Goal: Task Accomplishment & Management: Use online tool/utility

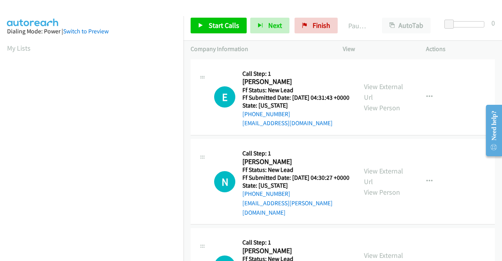
click at [460, 131] on div "E Callback Scheduled Call Step: 1 [PERSON_NAME] America/[GEOGRAPHIC_DATA] Ff St…" at bounding box center [343, 97] width 305 height 77
click at [367, 94] on link "View External Url" at bounding box center [383, 92] width 39 height 20
click at [371, 179] on link "View External Url" at bounding box center [383, 176] width 39 height 20
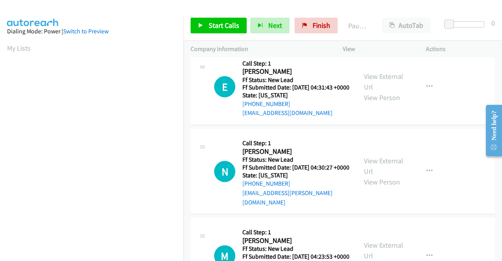
scroll to position [39, 0]
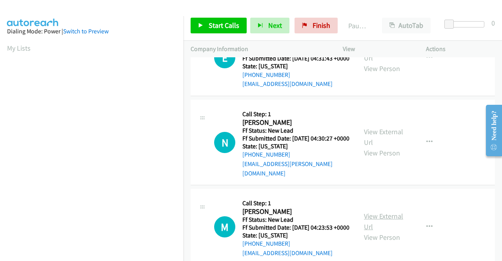
click at [378, 224] on link "View External Url" at bounding box center [383, 222] width 39 height 20
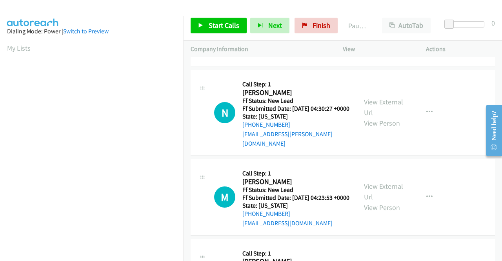
scroll to position [118, 0]
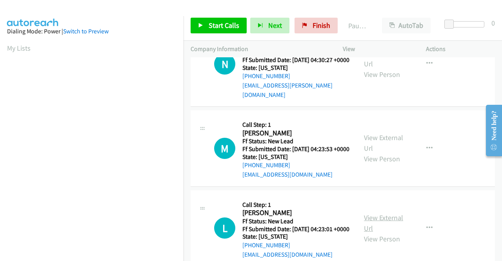
click at [389, 233] on link "View External Url" at bounding box center [383, 223] width 39 height 20
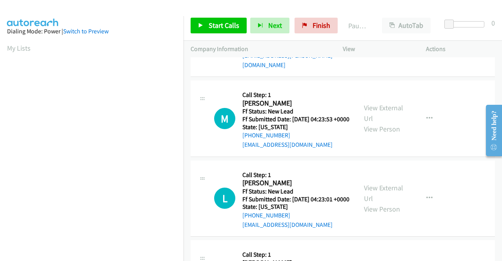
scroll to position [236, 0]
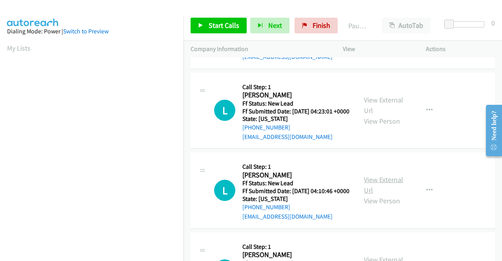
click at [375, 195] on link "View External Url" at bounding box center [383, 185] width 39 height 20
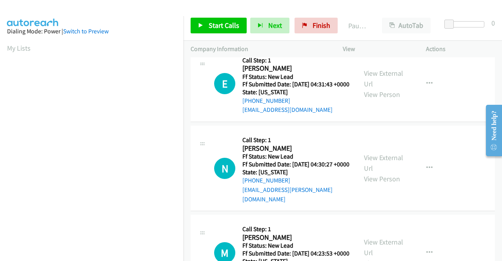
scroll to position [0, 0]
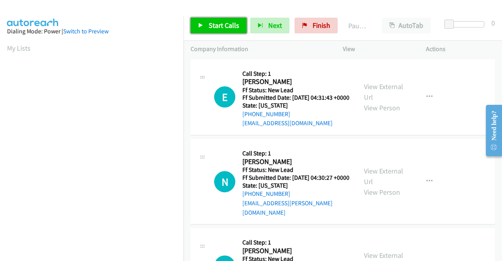
click at [215, 25] on span "Start Calls" at bounding box center [224, 25] width 31 height 9
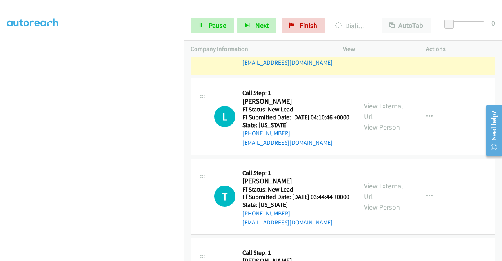
scroll to position [393, 0]
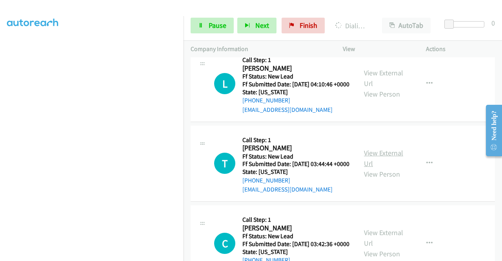
click at [383, 168] on link "View External Url" at bounding box center [383, 158] width 39 height 20
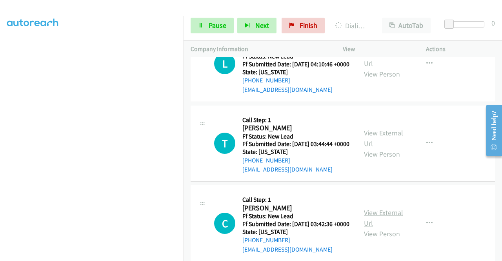
scroll to position [471, 0]
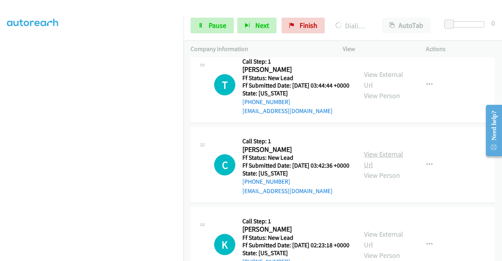
click at [393, 169] on link "View External Url" at bounding box center [383, 160] width 39 height 20
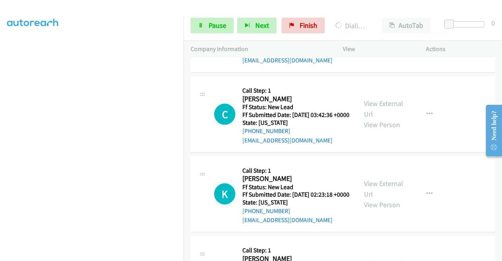
scroll to position [550, 0]
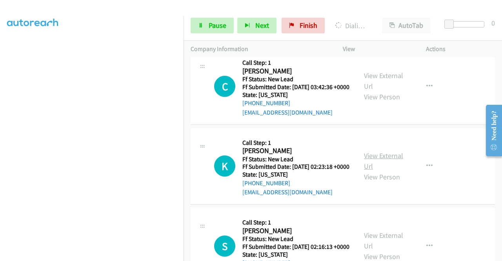
click at [383, 171] on link "View External Url" at bounding box center [383, 161] width 39 height 20
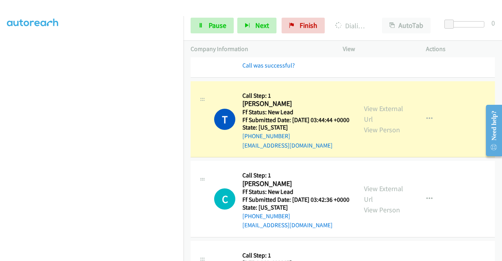
scroll to position [471, 0]
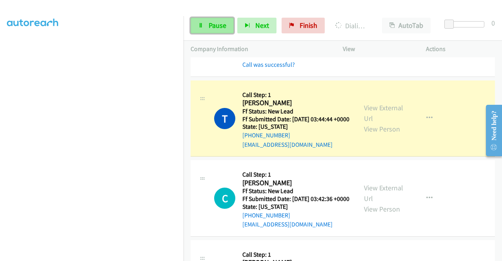
click at [220, 21] on span "Pause" at bounding box center [218, 25] width 18 height 9
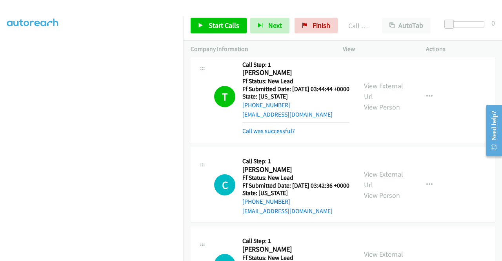
scroll to position [550, 0]
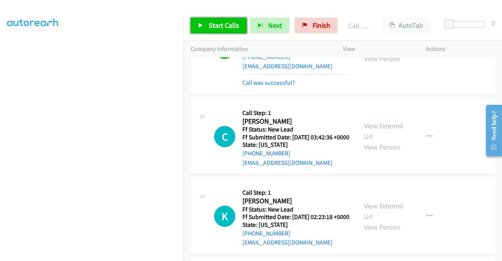
click at [208, 24] on link "Start Calls" at bounding box center [219, 26] width 56 height 16
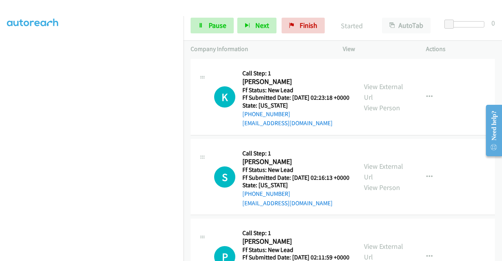
scroll to position [707, 0]
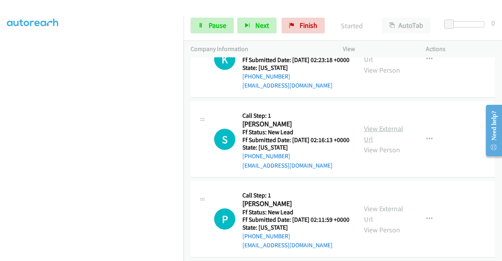
click at [379, 144] on link "View External Url" at bounding box center [383, 134] width 39 height 20
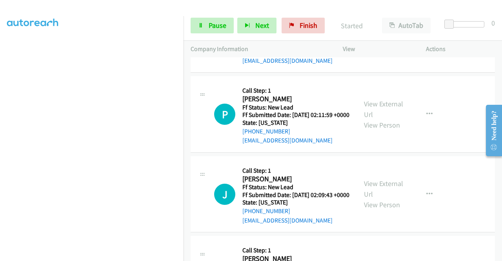
scroll to position [824, 0]
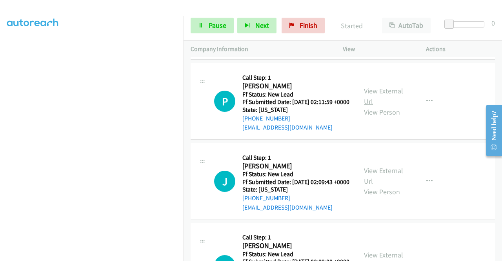
click at [375, 106] on link "View External Url" at bounding box center [383, 96] width 39 height 20
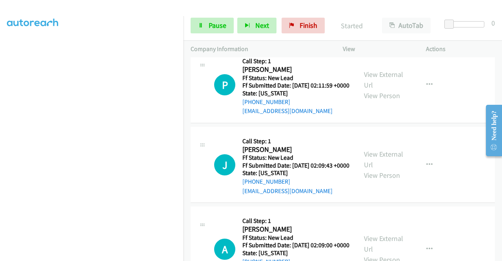
scroll to position [864, 0]
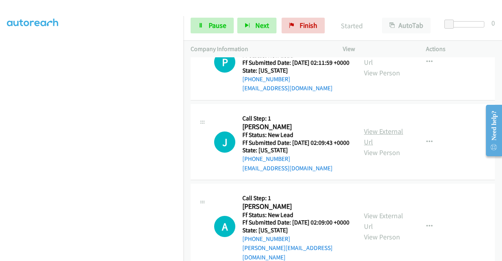
click at [388, 146] on link "View External Url" at bounding box center [383, 137] width 39 height 20
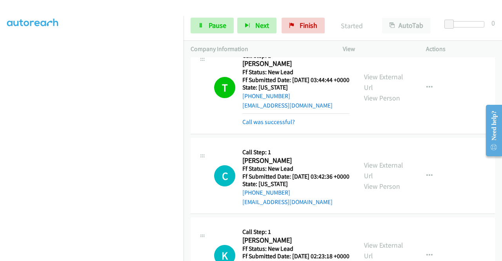
scroll to position [550, 0]
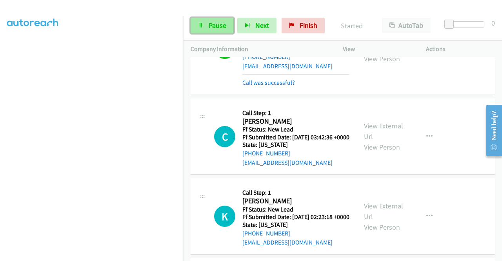
click at [220, 22] on span "Pause" at bounding box center [218, 25] width 18 height 9
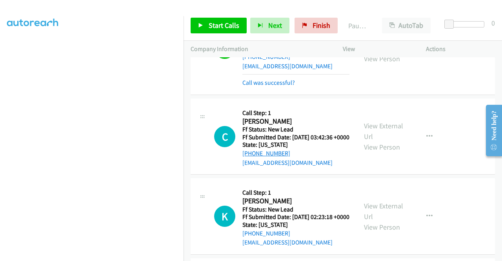
drag, startPoint x: 294, startPoint y: 197, endPoint x: 250, endPoint y: 199, distance: 44.8
click at [250, 158] on div "[PHONE_NUMBER]" at bounding box center [296, 153] width 107 height 9
copy link "[PHONE_NUMBER]"
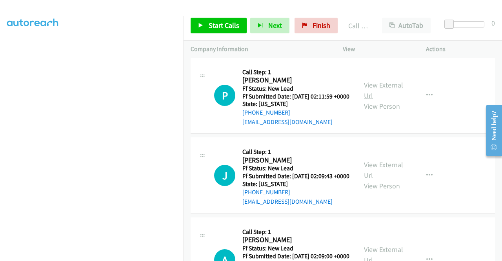
scroll to position [981, 0]
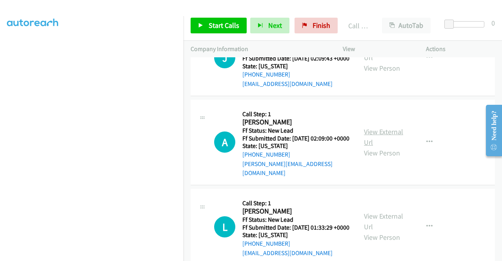
click at [381, 147] on link "View External Url" at bounding box center [383, 137] width 39 height 20
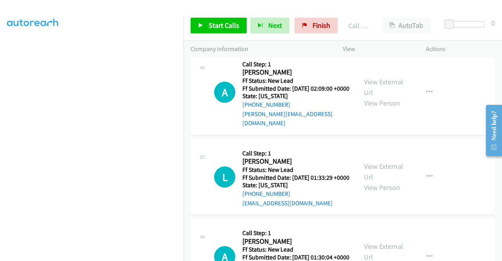
scroll to position [1060, 0]
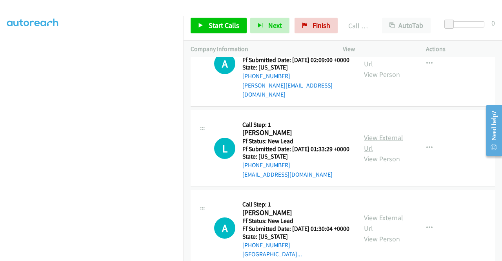
click at [397, 153] on link "View External Url" at bounding box center [383, 143] width 39 height 20
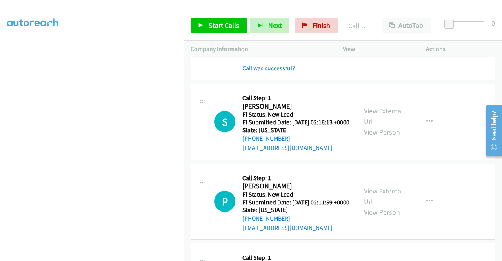
scroll to position [746, 0]
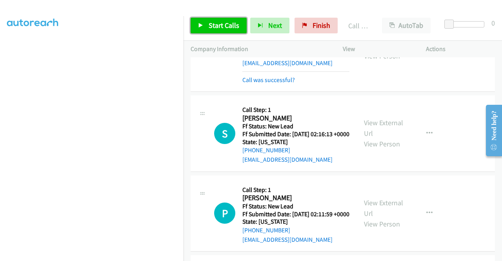
click at [213, 31] on link "Start Calls" at bounding box center [219, 26] width 56 height 16
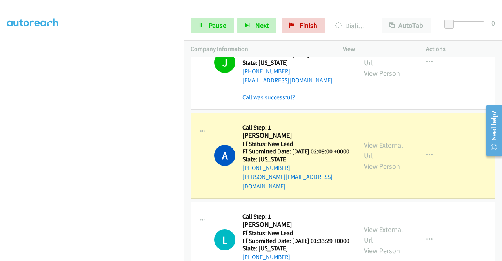
scroll to position [1021, 0]
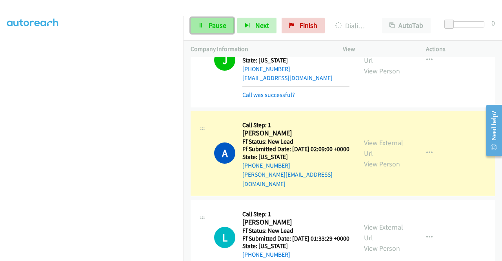
click at [214, 18] on link "Pause" at bounding box center [212, 26] width 43 height 16
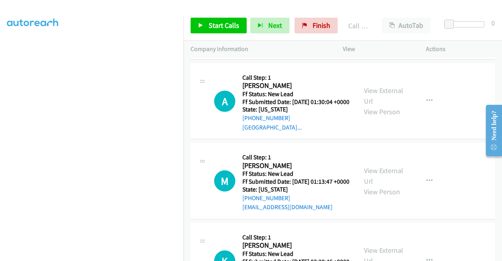
scroll to position [1295, 0]
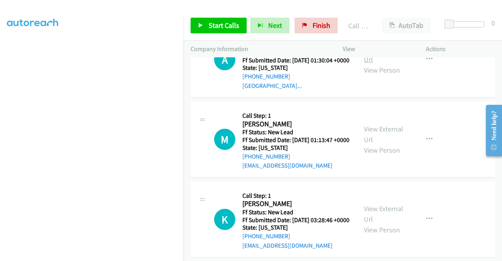
click at [385, 64] on link "View External Url" at bounding box center [383, 54] width 39 height 20
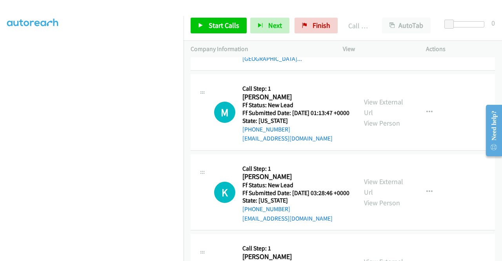
scroll to position [1335, 0]
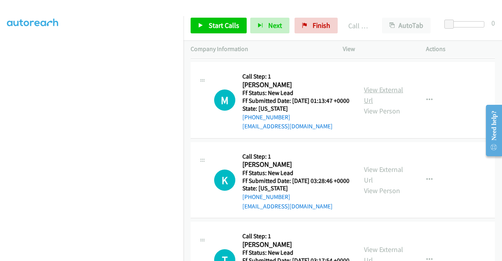
click at [391, 105] on link "View External Url" at bounding box center [383, 95] width 39 height 20
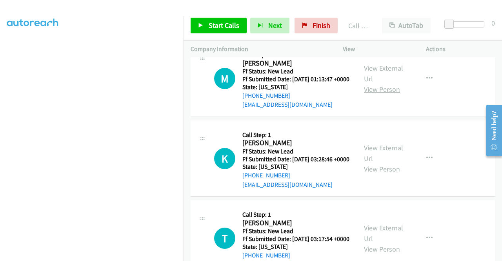
scroll to position [1413, 0]
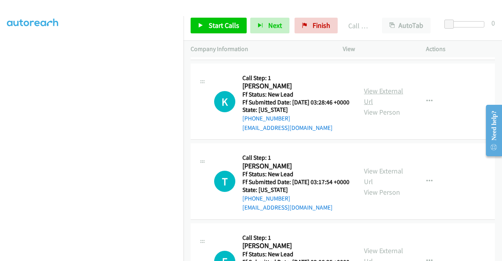
click at [393, 106] on link "View External Url" at bounding box center [383, 96] width 39 height 20
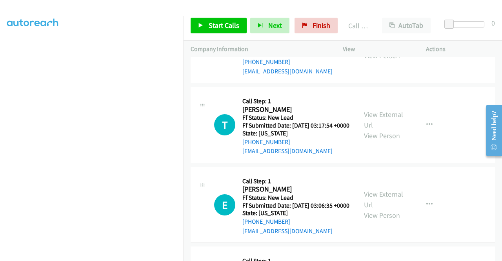
scroll to position [1492, 0]
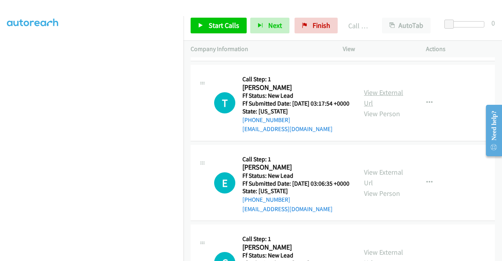
click at [394, 108] on link "View External Url" at bounding box center [383, 98] width 39 height 20
click at [220, 25] on span "Start Calls" at bounding box center [224, 25] width 31 height 9
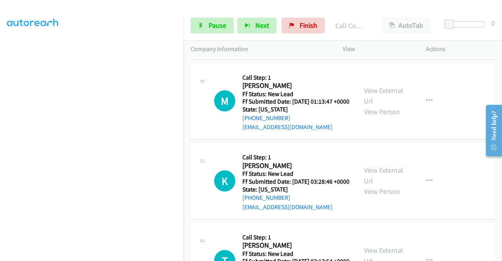
scroll to position [1328, 0]
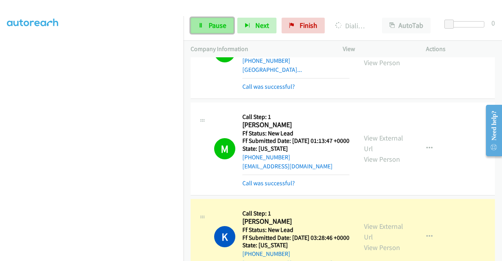
click at [215, 30] on link "Pause" at bounding box center [212, 26] width 43 height 16
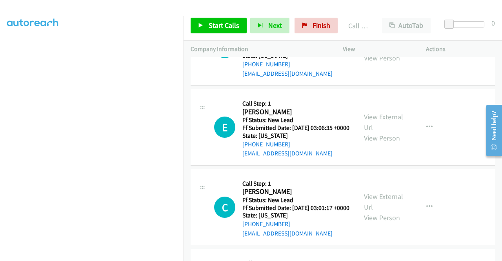
scroll to position [1642, 0]
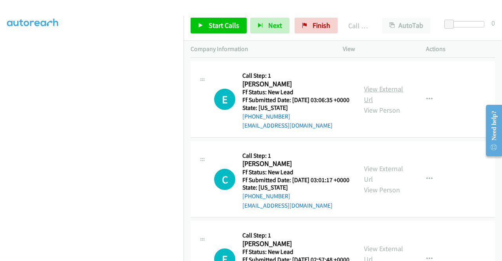
click at [380, 104] on link "View External Url" at bounding box center [383, 94] width 39 height 20
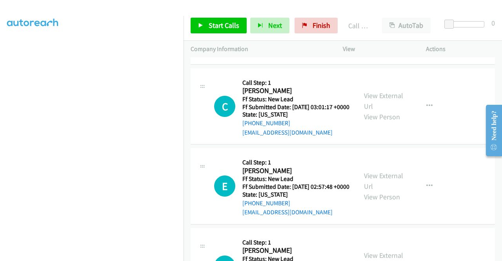
scroll to position [1720, 0]
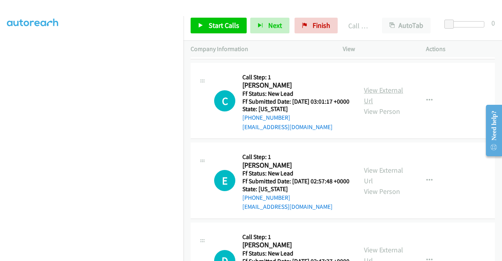
click at [385, 105] on link "View External Url" at bounding box center [383, 96] width 39 height 20
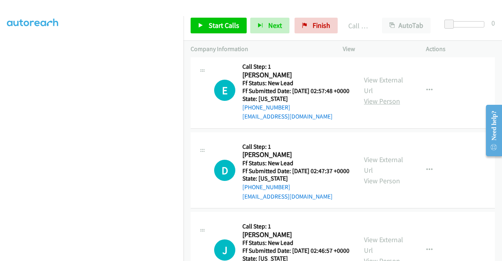
scroll to position [1838, 0]
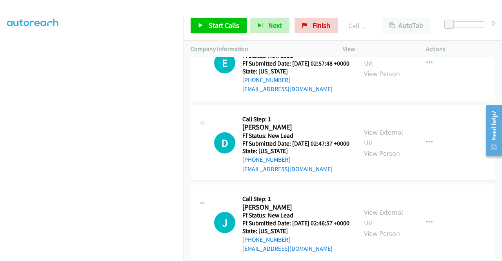
click at [385, 68] on link "View External Url" at bounding box center [383, 58] width 39 height 20
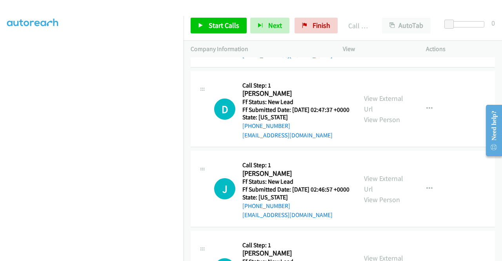
scroll to position [1917, 0]
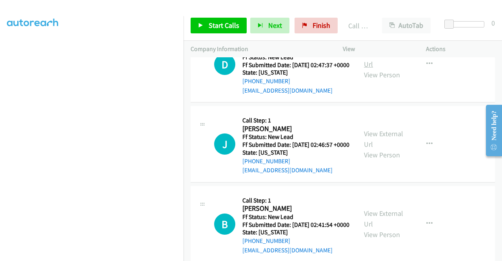
click at [392, 69] on link "View External Url" at bounding box center [383, 59] width 39 height 20
click at [228, 28] on span "Start Calls" at bounding box center [224, 25] width 31 height 9
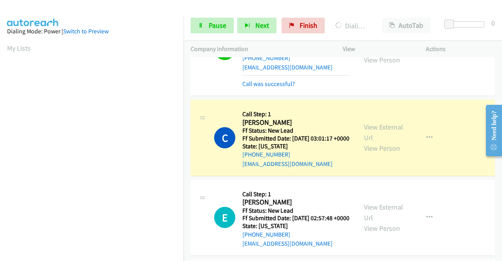
scroll to position [1760, 0]
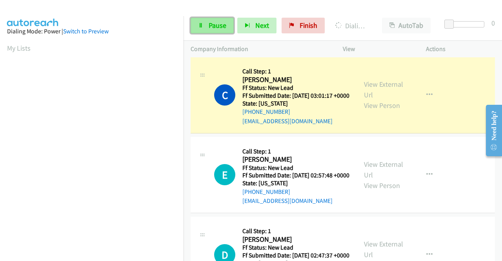
click at [202, 24] on icon at bounding box center [200, 25] width 5 height 5
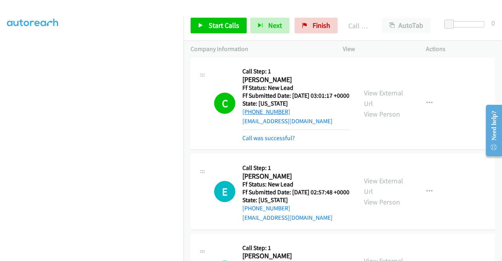
drag, startPoint x: 296, startPoint y: 234, endPoint x: 250, endPoint y: 233, distance: 45.5
click at [250, 117] on div "[PHONE_NUMBER]" at bounding box center [296, 111] width 107 height 9
copy link "[PHONE_NUMBER]"
drag, startPoint x: 275, startPoint y: 193, endPoint x: 244, endPoint y: 195, distance: 31.1
click at [244, 84] on h2 "[PERSON_NAME]" at bounding box center [296, 79] width 107 height 9
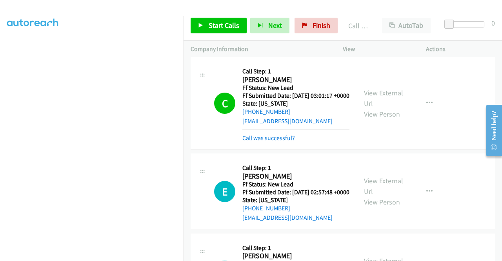
copy h2 "[PERSON_NAME]"
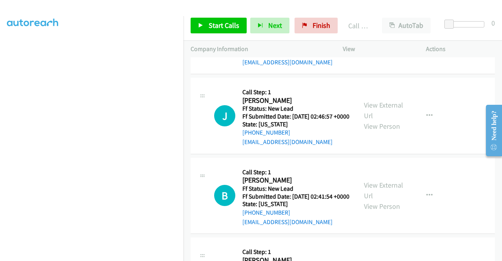
scroll to position [2074, 0]
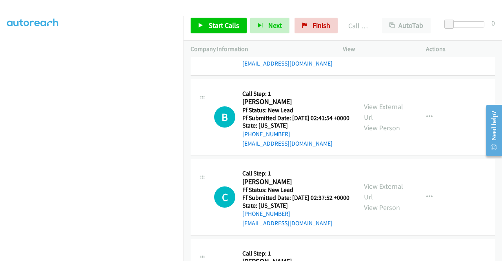
click at [384, 42] on link "View External Url" at bounding box center [383, 32] width 39 height 20
drag, startPoint x: 208, startPoint y: 27, endPoint x: 234, endPoint y: 39, distance: 28.6
click at [209, 27] on span "Start Calls" at bounding box center [224, 25] width 31 height 9
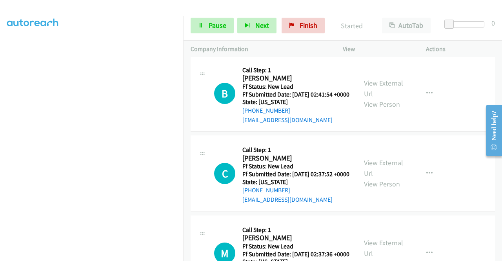
scroll to position [2113, 0]
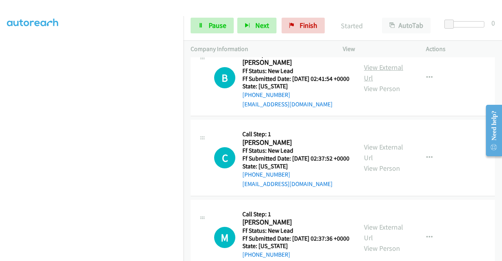
click at [387, 82] on link "View External Url" at bounding box center [383, 73] width 39 height 20
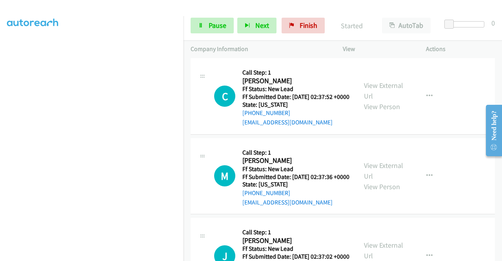
scroll to position [2192, 0]
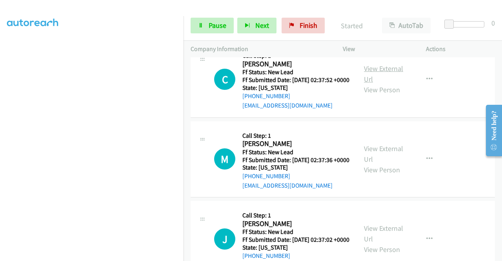
click at [385, 84] on link "View External Url" at bounding box center [383, 74] width 39 height 20
click at [215, 25] on span "Pause" at bounding box center [218, 25] width 18 height 9
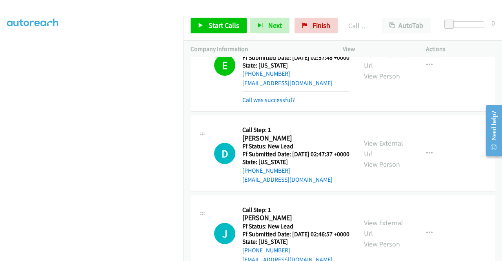
scroll to position [1973, 0]
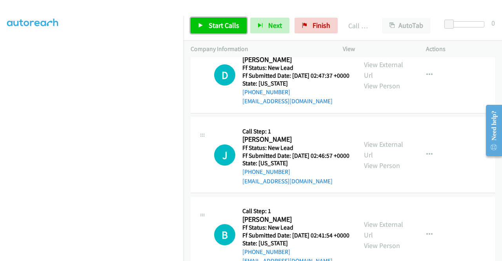
click at [224, 30] on link "Start Calls" at bounding box center [219, 26] width 56 height 16
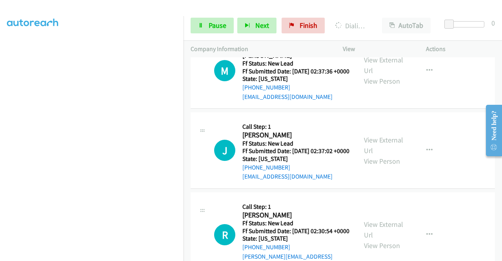
scroll to position [2326, 0]
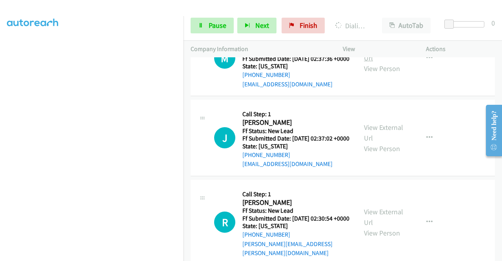
click at [387, 62] on link "View External Url" at bounding box center [383, 53] width 39 height 20
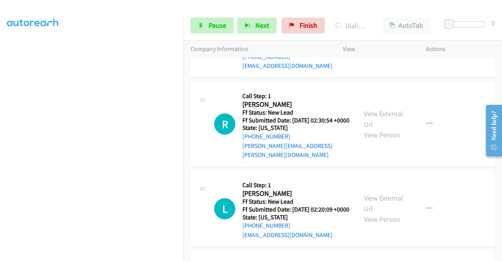
scroll to position [2444, 0]
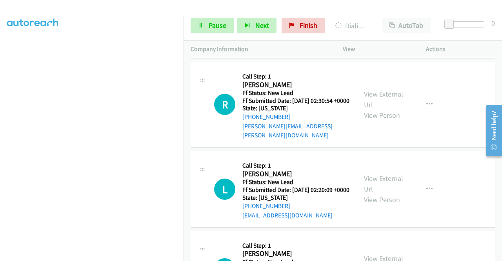
click at [386, 25] on link "View External Url" at bounding box center [383, 15] width 39 height 20
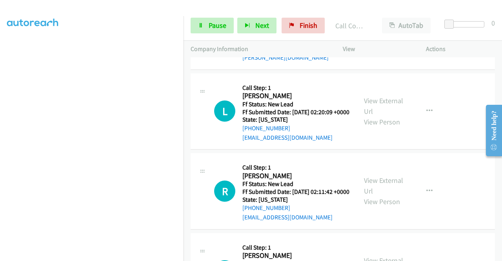
scroll to position [2539, 0]
click at [397, 31] on link "View External Url" at bounding box center [383, 21] width 39 height 20
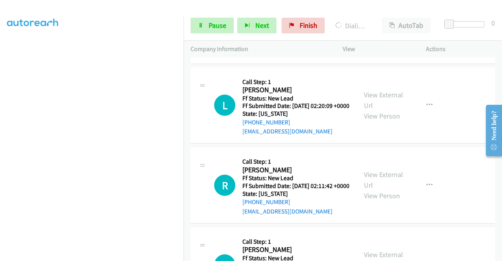
scroll to position [2634, 0]
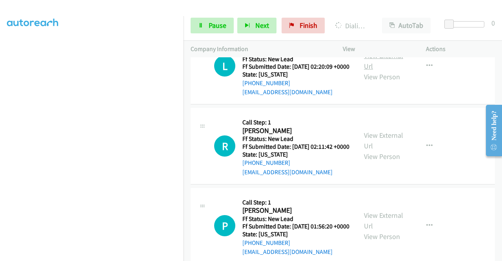
click at [388, 71] on link "View External Url" at bounding box center [383, 61] width 39 height 20
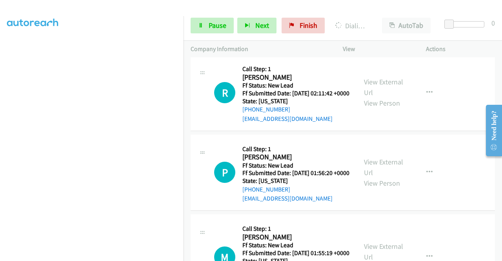
scroll to position [2752, 0]
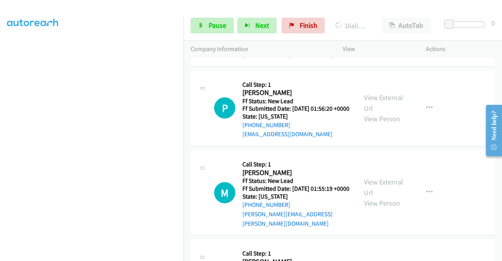
click at [394, 33] on link "View External Url" at bounding box center [383, 23] width 39 height 20
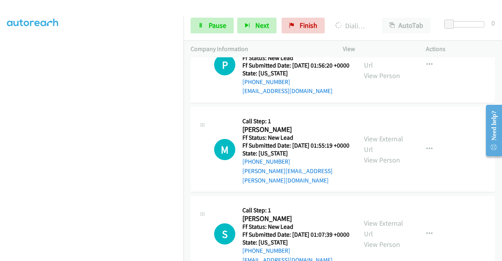
scroll to position [2830, 0]
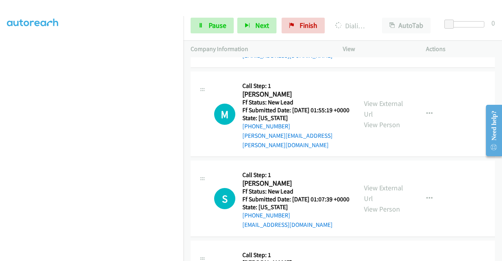
click at [393, 34] on link "View External Url" at bounding box center [383, 25] width 39 height 20
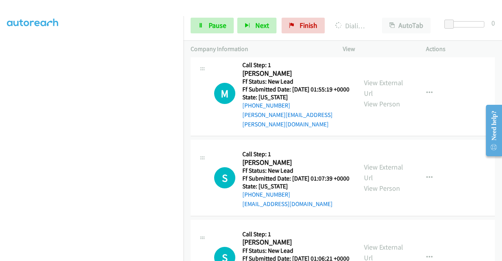
scroll to position [2909, 0]
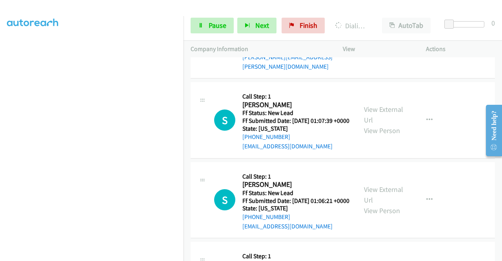
click at [385, 40] on link "View External Url" at bounding box center [383, 30] width 39 height 20
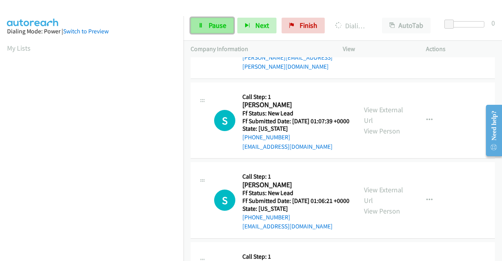
click at [219, 23] on span "Pause" at bounding box center [218, 25] width 18 height 9
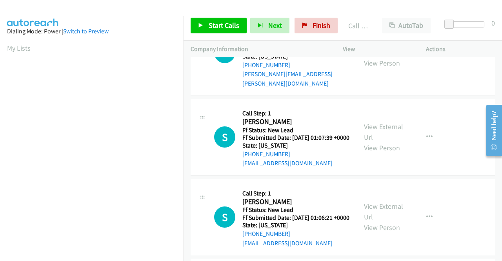
scroll to position [2942, 0]
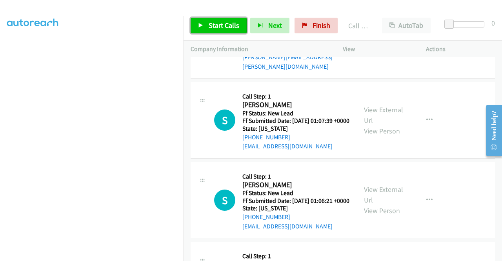
click at [223, 27] on span "Start Calls" at bounding box center [224, 25] width 31 height 9
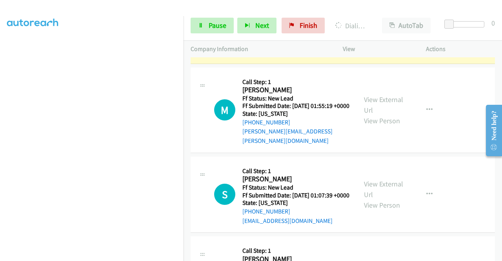
scroll to position [2919, 0]
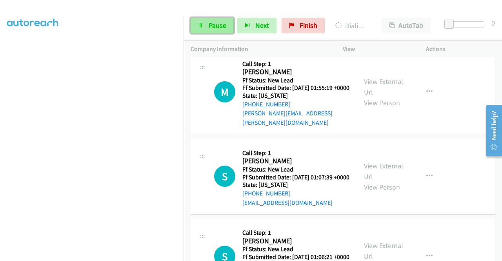
click at [219, 31] on link "Pause" at bounding box center [212, 26] width 43 height 16
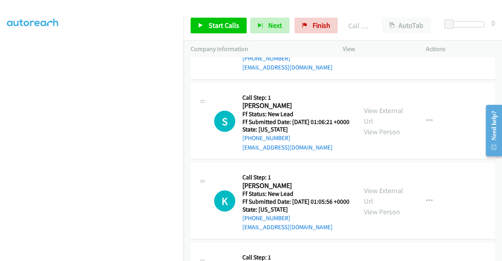
scroll to position [3116, 0]
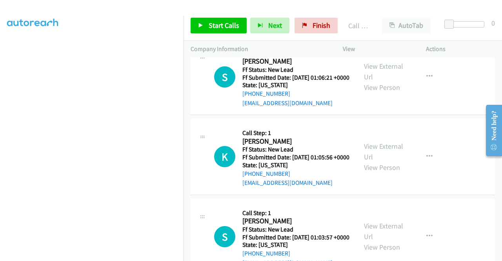
drag, startPoint x: 227, startPoint y: 35, endPoint x: 224, endPoint y: 28, distance: 7.6
click at [226, 35] on div "Start Calls Pause Next Finish Call Completed AutoTab AutoTab 0" at bounding box center [343, 26] width 319 height 30
click at [223, 25] on span "Start Calls" at bounding box center [224, 25] width 31 height 9
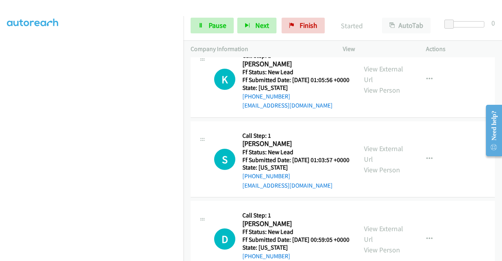
scroll to position [3194, 0]
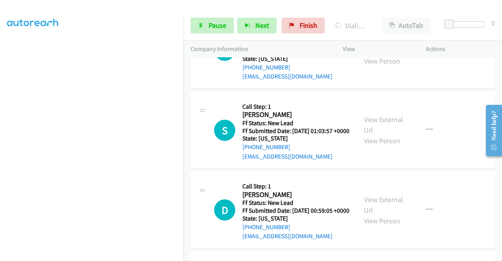
scroll to position [3273, 0]
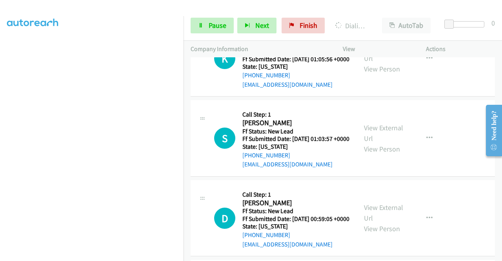
scroll to position [3233, 0]
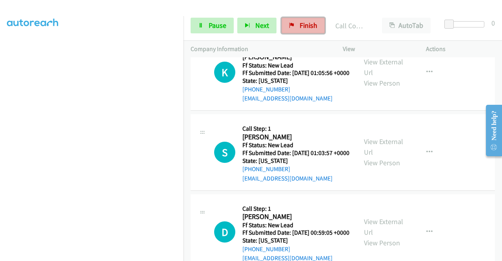
click at [321, 20] on link "Finish" at bounding box center [303, 26] width 43 height 16
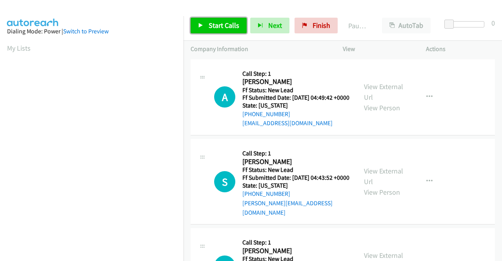
click at [222, 23] on span "Start Calls" at bounding box center [224, 25] width 31 height 9
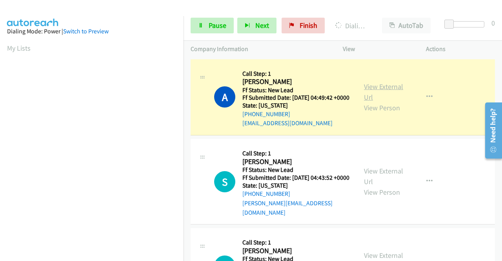
click at [374, 90] on link "View External Url" at bounding box center [383, 92] width 39 height 20
click at [388, 175] on link "View External Url" at bounding box center [383, 176] width 39 height 20
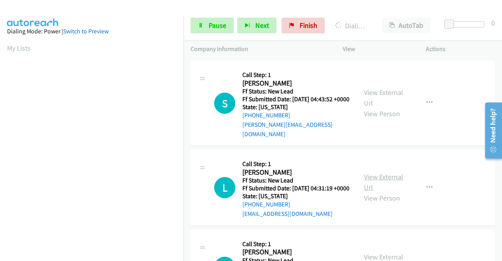
click at [395, 189] on link "View External Url" at bounding box center [383, 182] width 39 height 20
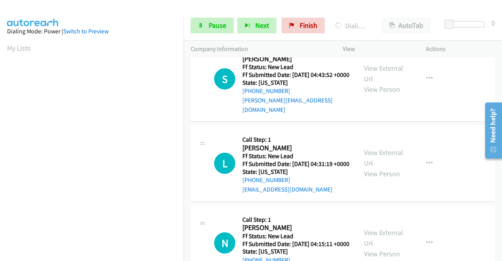
scroll to position [157, 0]
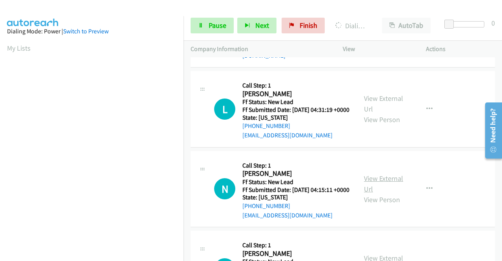
click at [391, 192] on link "View External Url" at bounding box center [383, 184] width 39 height 20
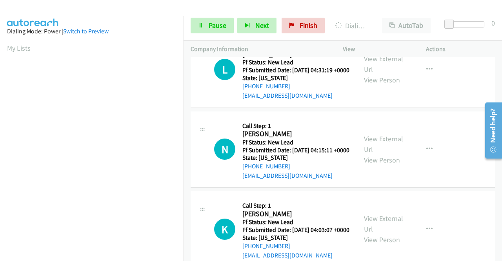
scroll to position [236, 0]
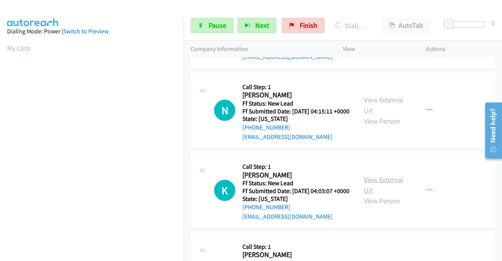
click at [387, 195] on link "View External Url" at bounding box center [383, 185] width 39 height 20
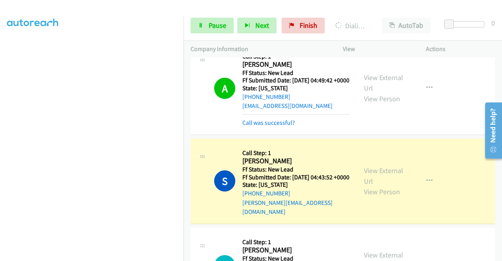
scroll to position [16, 0]
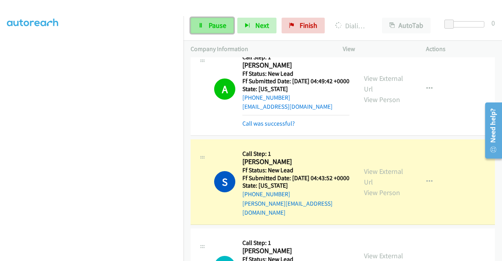
click at [211, 22] on span "Pause" at bounding box center [218, 25] width 18 height 9
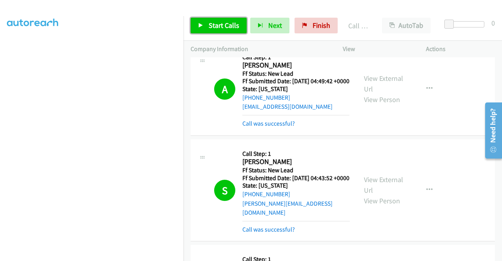
click at [212, 28] on span "Start Calls" at bounding box center [224, 25] width 31 height 9
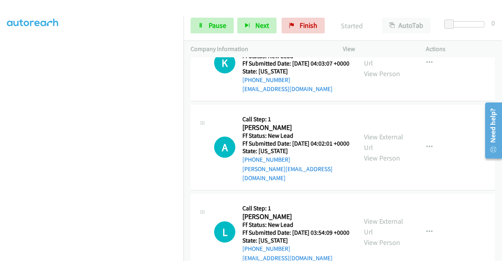
scroll to position [409, 0]
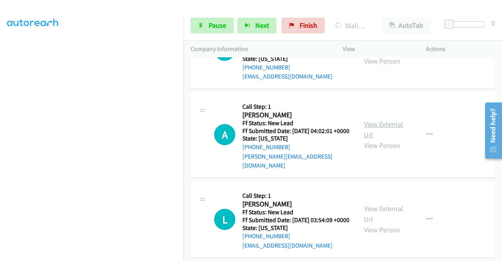
click at [376, 139] on link "View External Url" at bounding box center [383, 130] width 39 height 20
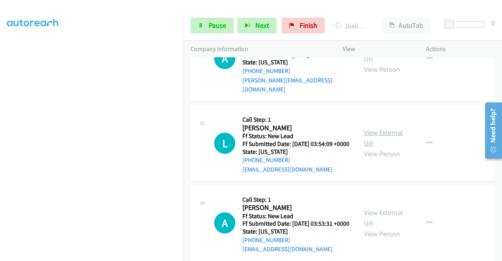
scroll to position [488, 0]
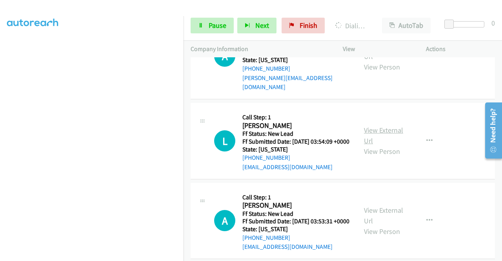
click at [382, 145] on link "View External Url" at bounding box center [383, 136] width 39 height 20
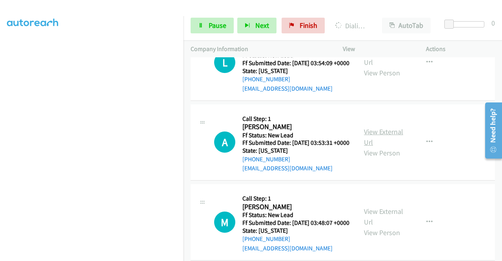
click at [375, 147] on link "View External Url" at bounding box center [383, 137] width 39 height 20
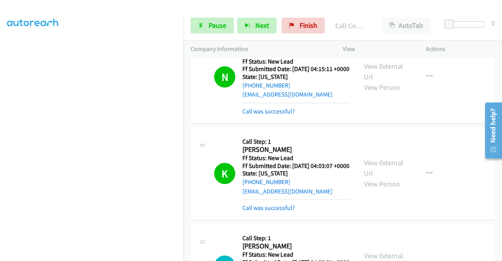
scroll to position [370, 0]
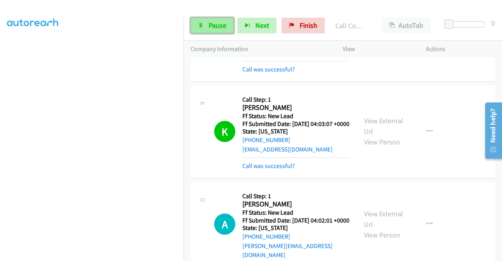
click at [219, 26] on span "Pause" at bounding box center [218, 25] width 18 height 9
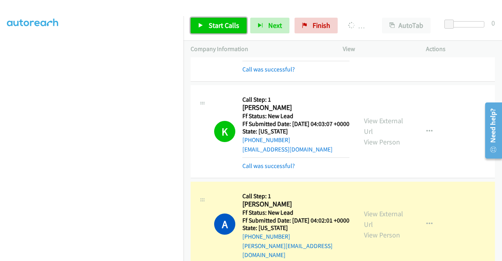
click at [217, 29] on span "Start Calls" at bounding box center [224, 25] width 31 height 9
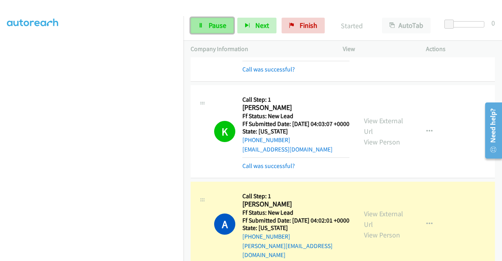
click at [199, 25] on icon at bounding box center [200, 25] width 5 height 5
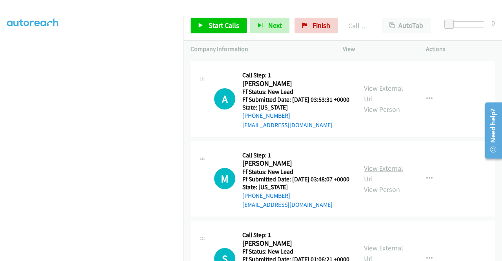
scroll to position [684, 0]
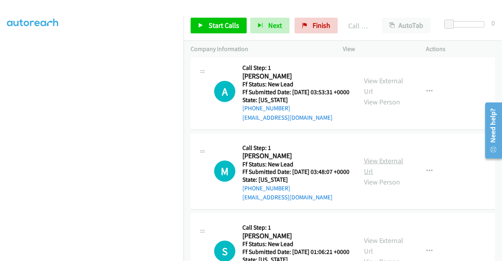
click at [391, 176] on link "View External Url" at bounding box center [383, 166] width 39 height 20
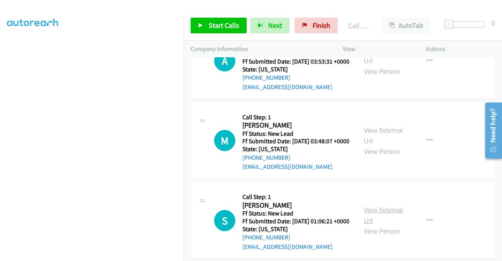
scroll to position [762, 0]
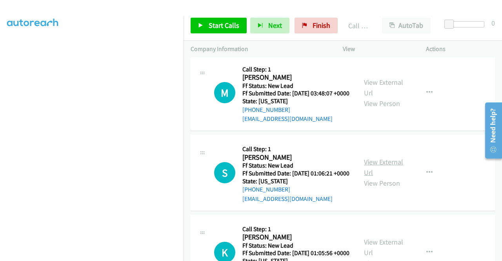
click at [394, 177] on link "View External Url" at bounding box center [383, 167] width 39 height 20
drag, startPoint x: 316, startPoint y: 24, endPoint x: 283, endPoint y: 39, distance: 35.8
click at [316, 24] on span "Finish" at bounding box center [322, 25] width 18 height 9
